Goal: Transaction & Acquisition: Purchase product/service

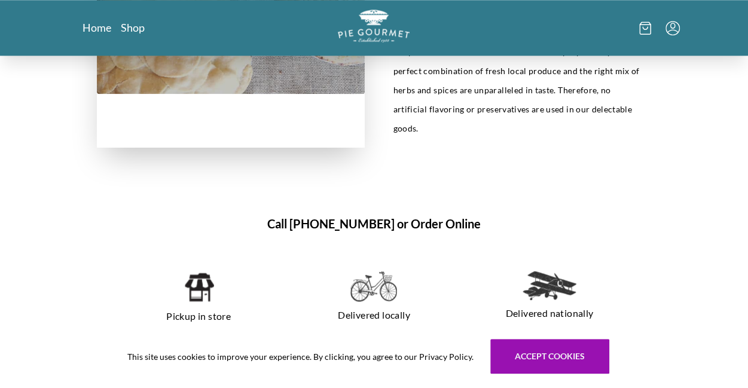
scroll to position [718, 0]
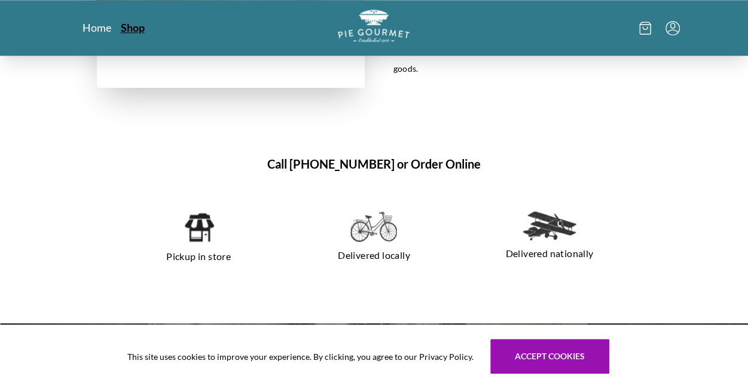
click at [132, 24] on link "Shop" at bounding box center [133, 27] width 24 height 14
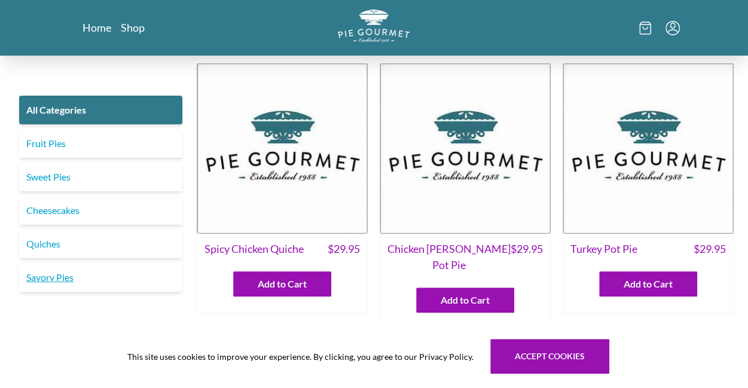
click at [50, 277] on link "Savory Pies" at bounding box center [100, 277] width 163 height 29
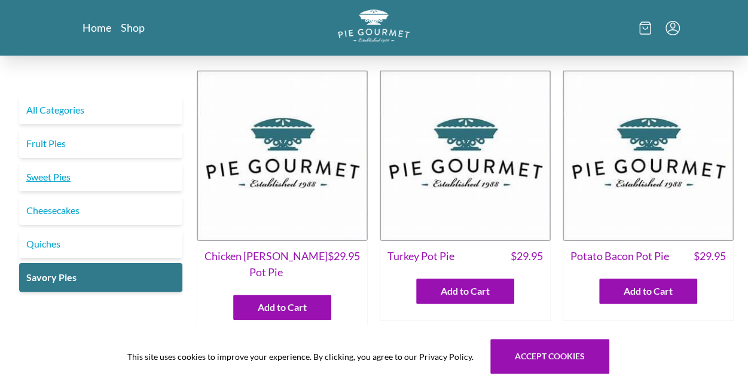
click at [55, 173] on link "Sweet Pies" at bounding box center [100, 177] width 163 height 29
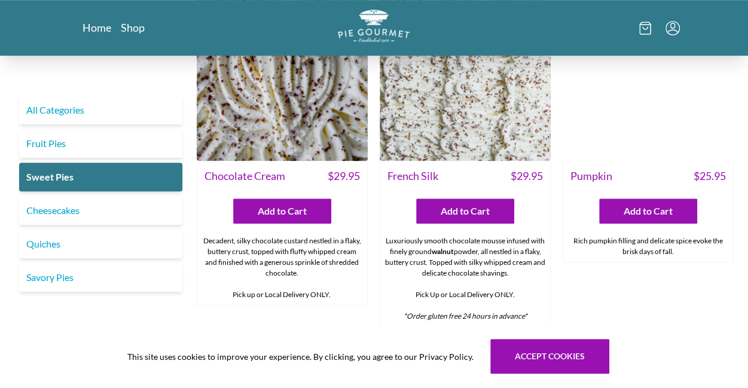
scroll to position [478, 0]
